Goal: Information Seeking & Learning: Find specific page/section

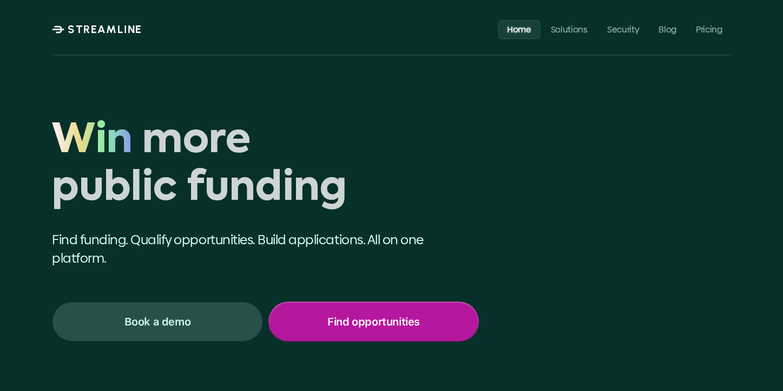
click at [319, 320] on div "Find opportunities" at bounding box center [374, 322] width 209 height 38
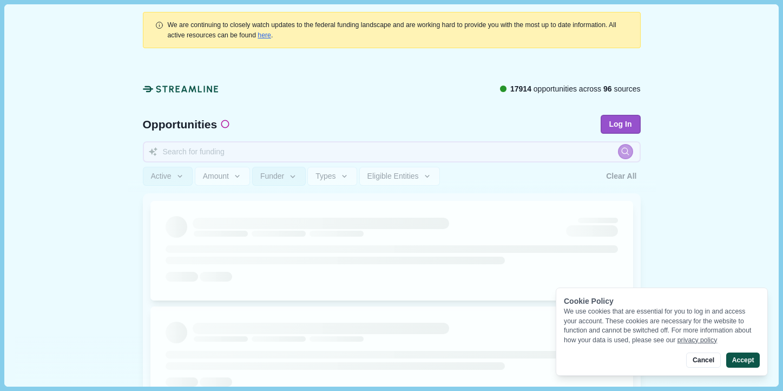
click at [744, 364] on button "Accept" at bounding box center [743, 359] width 34 height 15
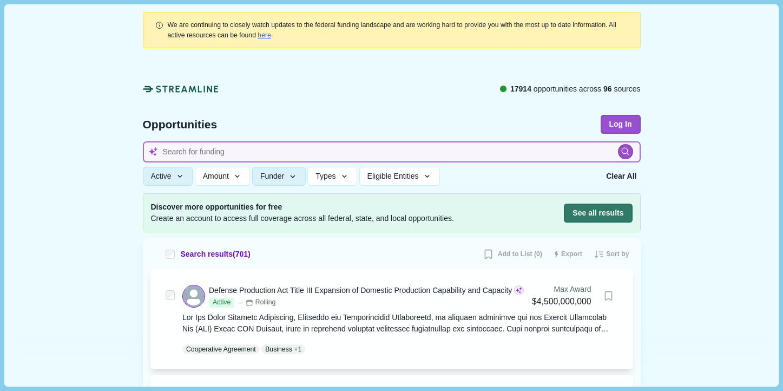
click at [251, 148] on input at bounding box center [392, 151] width 498 height 21
type input "oakland energy efficiency grant"
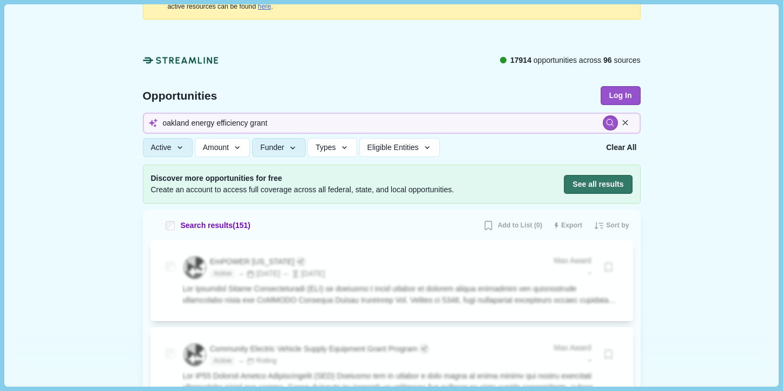
scroll to position [67, 0]
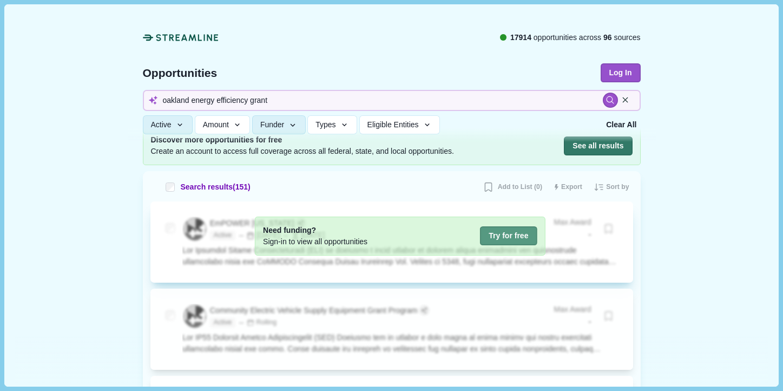
click at [501, 239] on button "Try for free" at bounding box center [508, 235] width 57 height 19
click at [507, 238] on button "Try for free" at bounding box center [508, 235] width 57 height 19
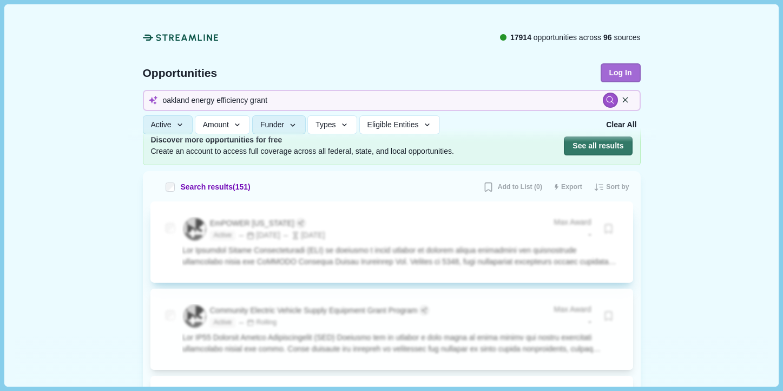
click at [626, 63] on button "Log In" at bounding box center [621, 72] width 40 height 19
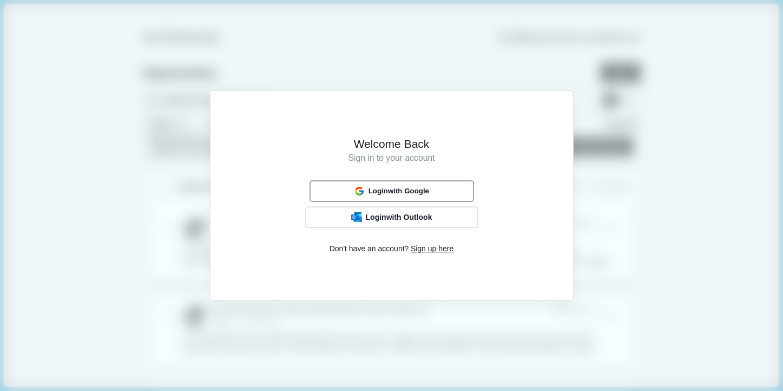
click at [395, 183] on button "Login with Google" at bounding box center [392, 190] width 165 height 21
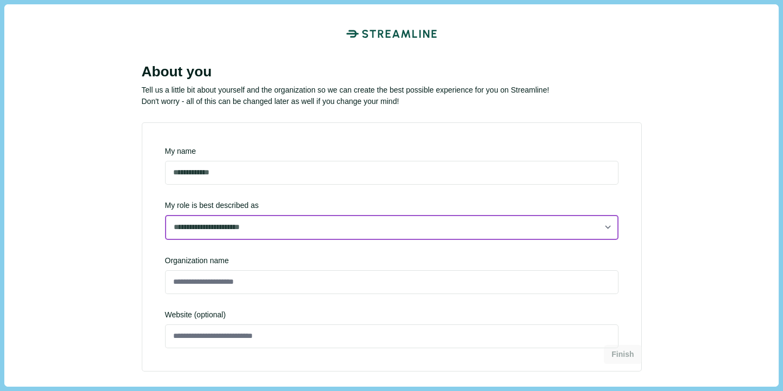
click at [214, 231] on select "**********" at bounding box center [392, 227] width 454 height 25
click at [165, 239] on select "**********" at bounding box center [392, 227] width 454 height 25
select select "**********"
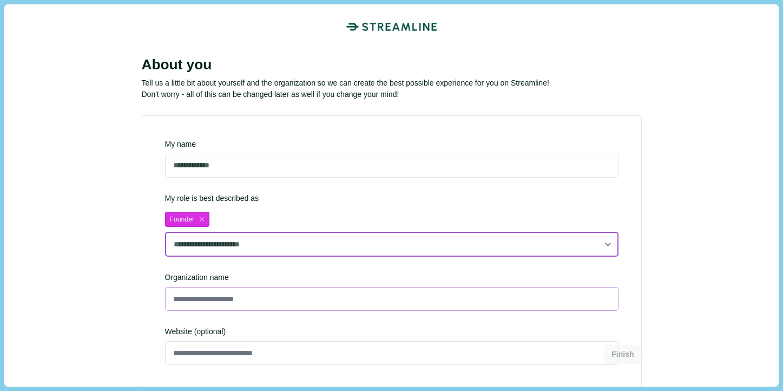
scroll to position [49, 0]
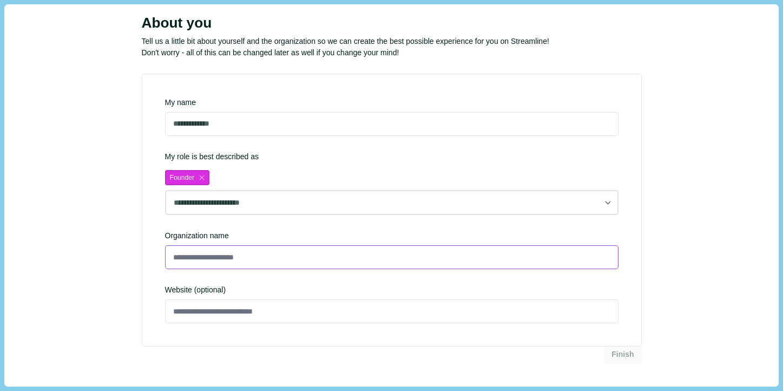
click at [233, 259] on input at bounding box center [392, 257] width 454 height 24
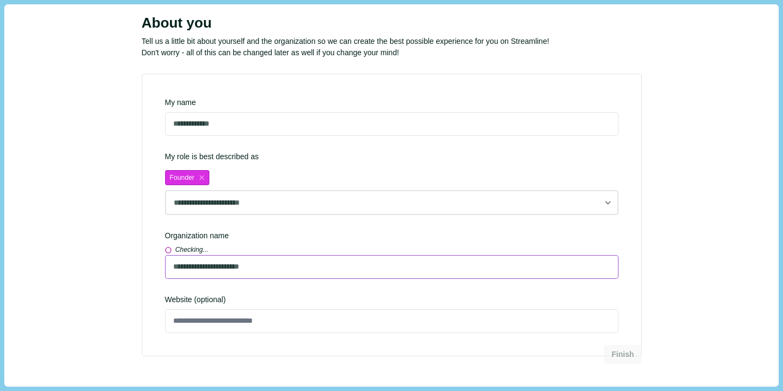
type input "**********"
click at [250, 309] on div "Website (optional)" at bounding box center [392, 313] width 454 height 39
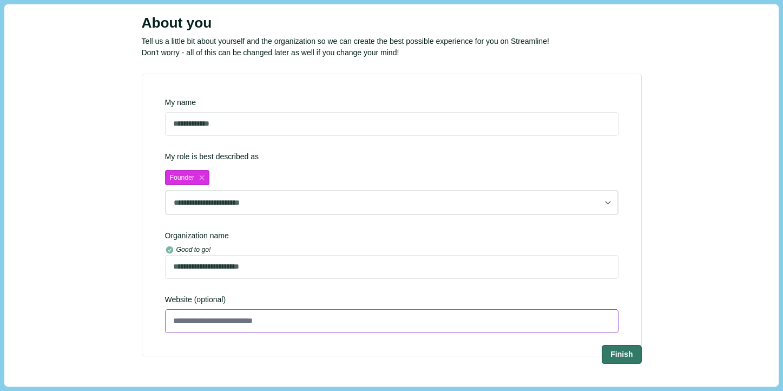
click at [266, 316] on input at bounding box center [392, 321] width 454 height 24
click at [615, 350] on button "Finish" at bounding box center [622, 354] width 38 height 18
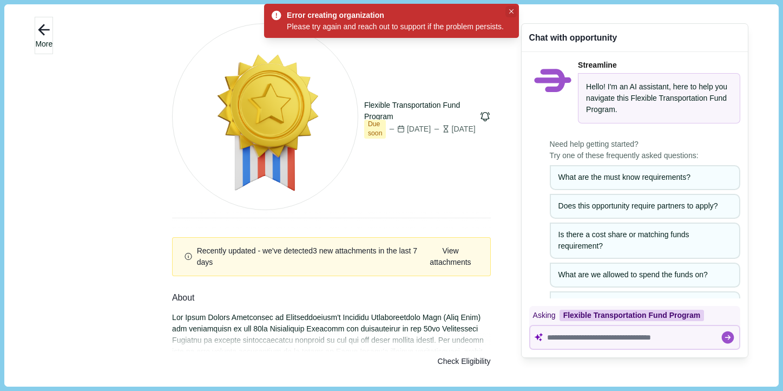
click at [514, 10] on icon "Close" at bounding box center [511, 11] width 5 height 5
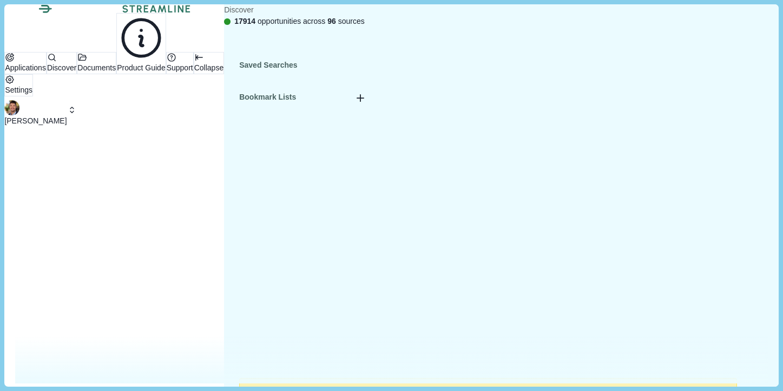
type input "oakland energy efficiency"
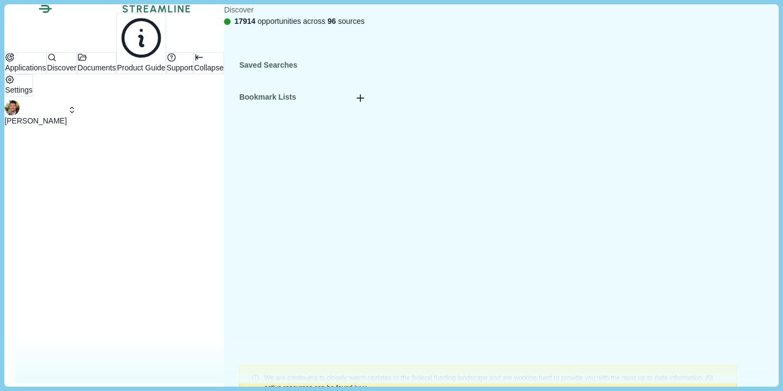
type input "s"
type input "california"
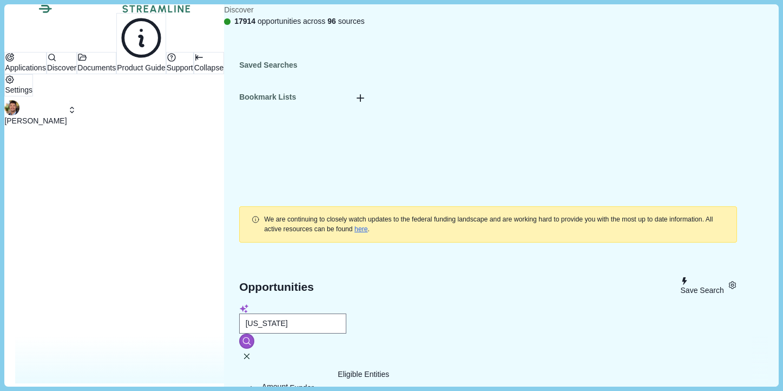
scroll to position [268, 0]
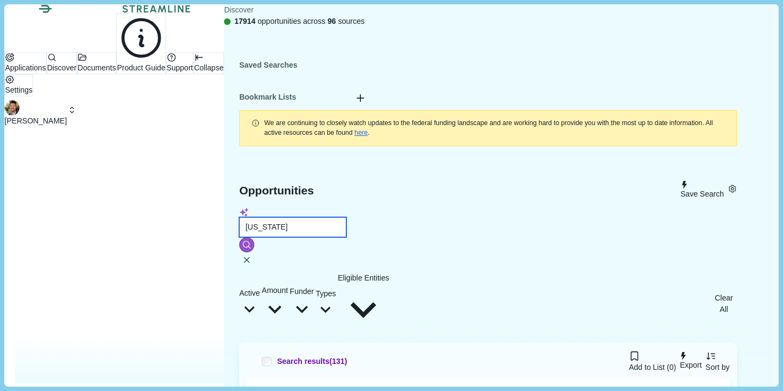
click at [311, 217] on input "california" at bounding box center [292, 227] width 107 height 20
click at [333, 217] on input "california" at bounding box center [292, 227] width 107 height 20
type input "california energy efficiency"
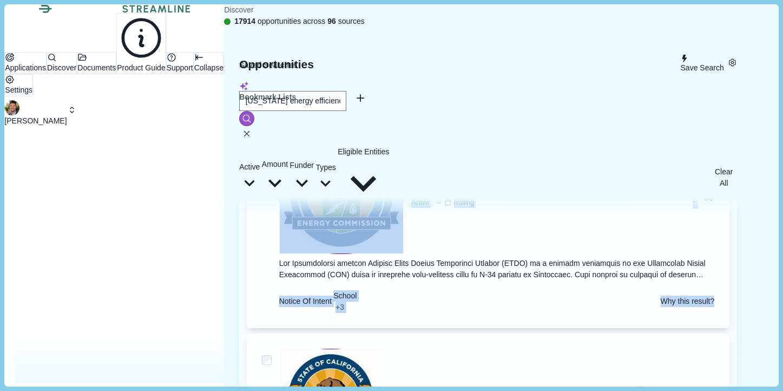
scroll to position [547, 0]
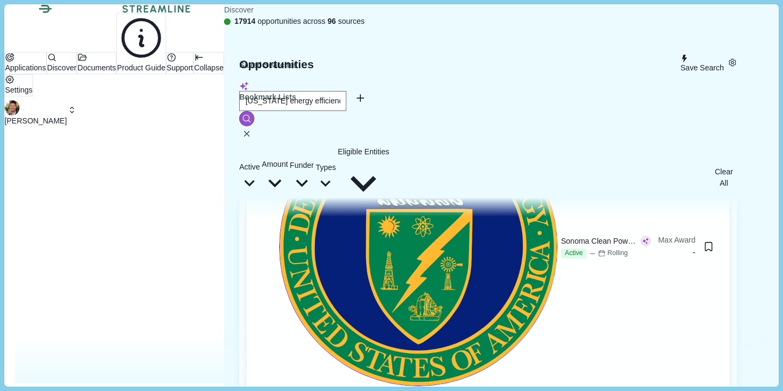
scroll to position [2253, 0]
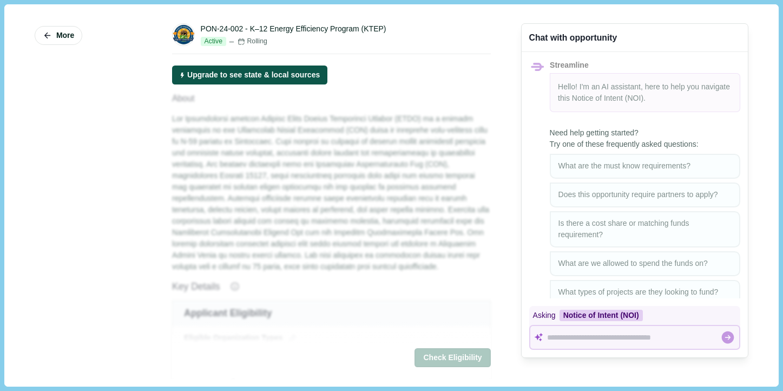
click at [239, 84] on button "Upgrade to see state & local sources" at bounding box center [249, 74] width 155 height 19
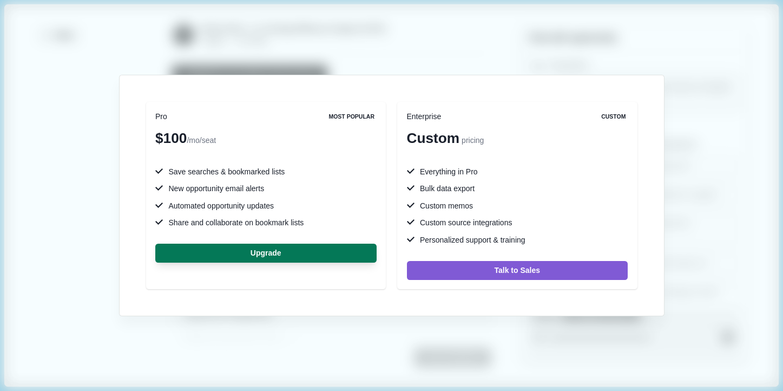
click at [440, 46] on div "Pro Most Popular $100 /mo/seat Save searches & bookmarked lists New opportunity…" at bounding box center [391, 195] width 783 height 391
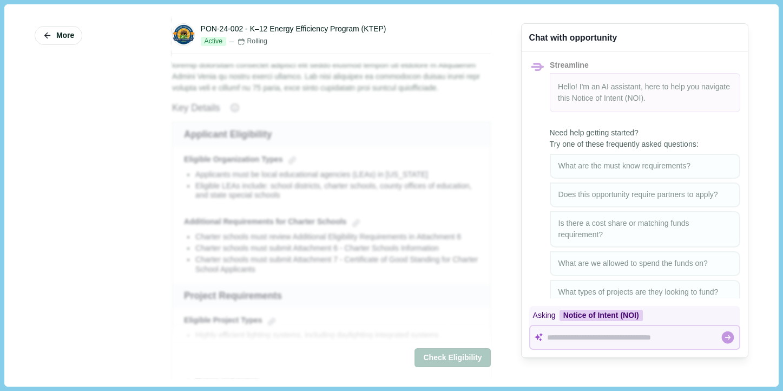
scroll to position [113, 0]
